Goal: Task Accomplishment & Management: Manage account settings

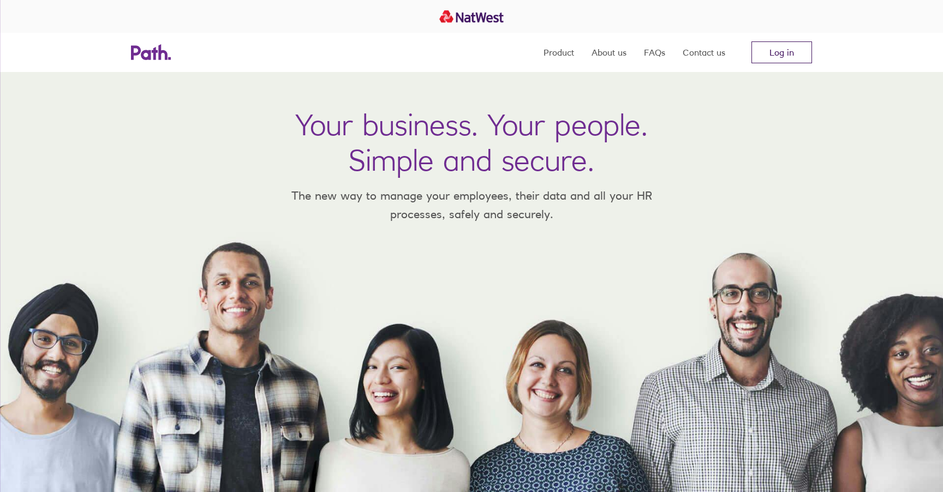
click at [777, 60] on link "Log in" at bounding box center [782, 52] width 61 height 22
click at [796, 49] on link "Log in" at bounding box center [782, 52] width 61 height 22
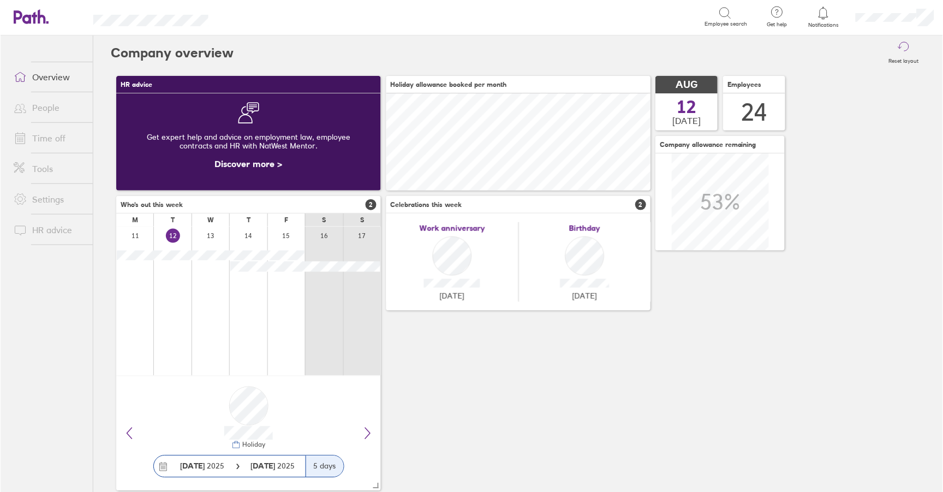
scroll to position [97, 265]
